Goal: Information Seeking & Learning: Learn about a topic

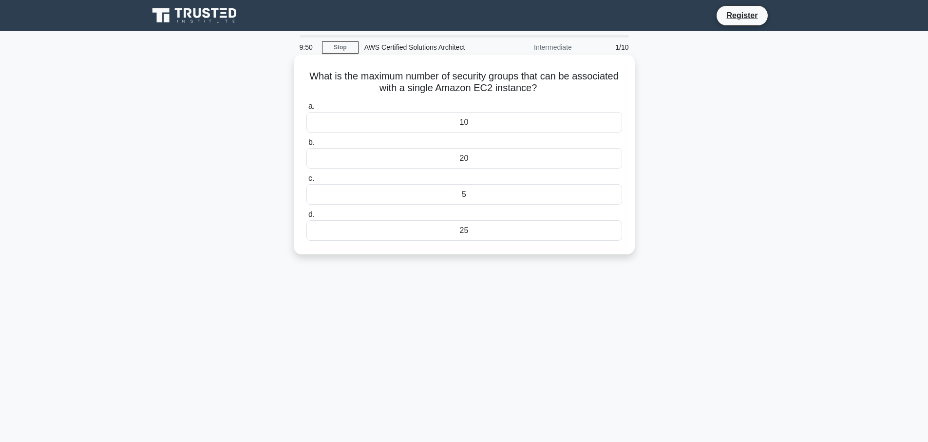
click at [459, 194] on div "5" at bounding box center [464, 194] width 316 height 20
click at [306, 182] on input "c. 5" at bounding box center [306, 178] width 0 height 6
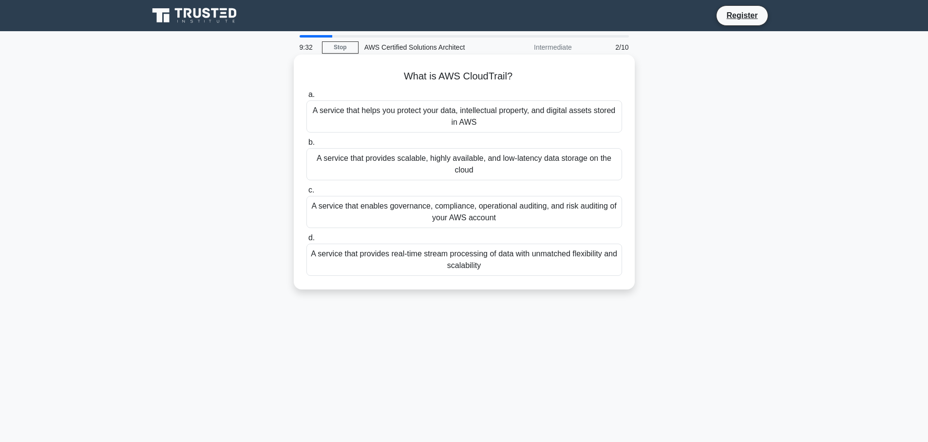
click at [510, 265] on div "A service that provides real-time stream processing of data with unmatched flex…" at bounding box center [464, 259] width 316 height 32
click at [306, 241] on input "d. A service that provides real-time stream processing of data with unmatched f…" at bounding box center [306, 238] width 0 height 6
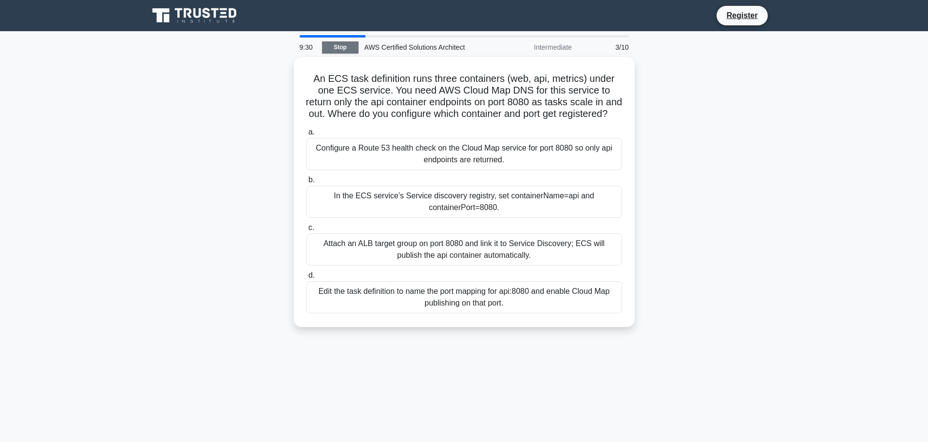
click at [337, 43] on link "Stop" at bounding box center [340, 47] width 37 height 12
